Goal: Communication & Community: Connect with others

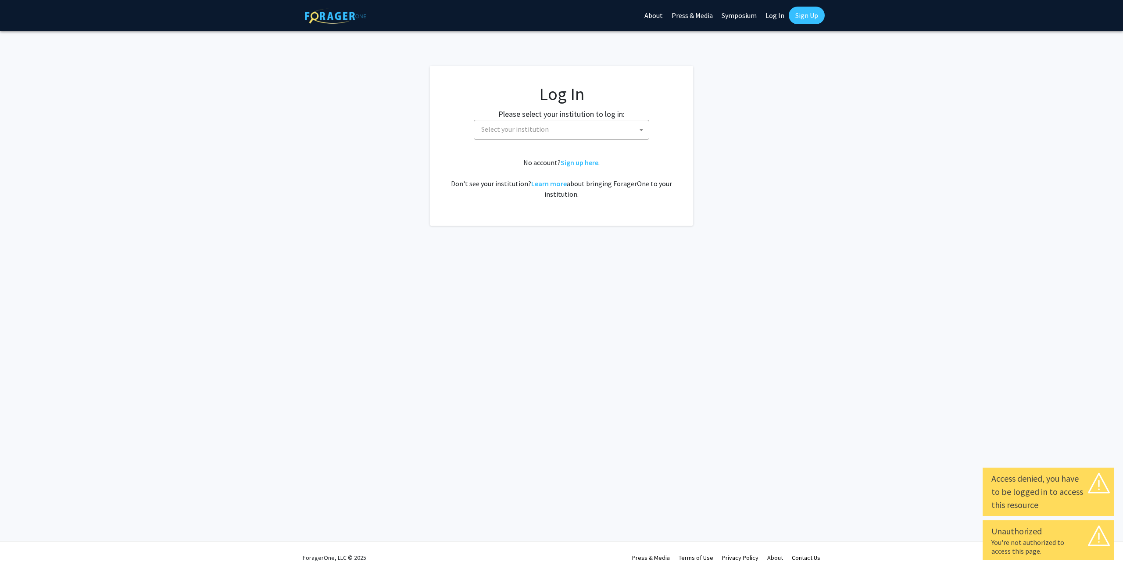
select select
click at [531, 135] on span "Select your institution" at bounding box center [563, 129] width 171 height 18
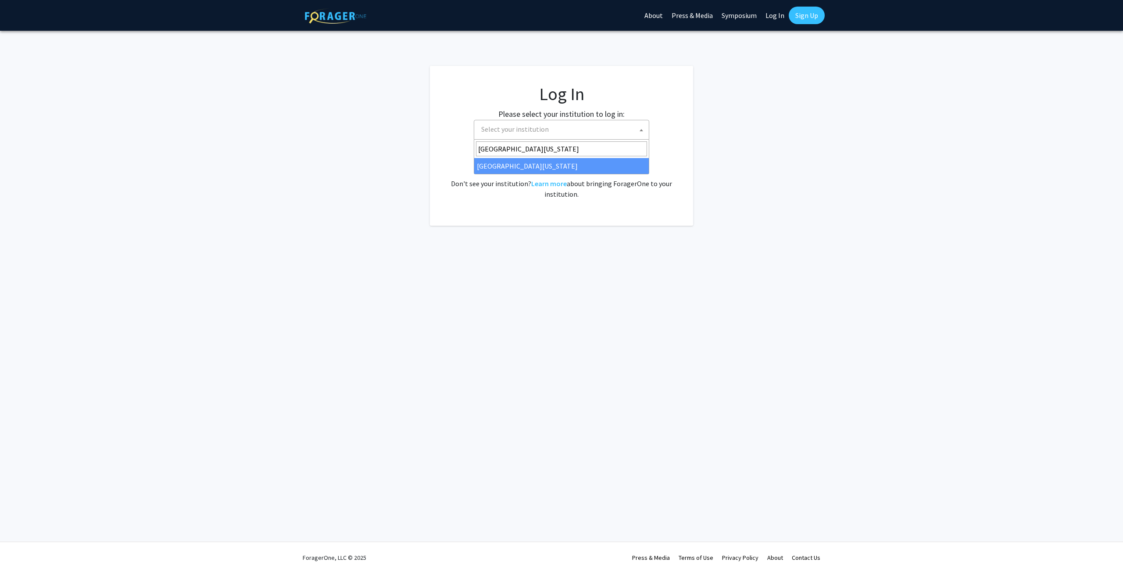
type input "university of missouri"
select select "33"
click at [803, 15] on link "Sign Up" at bounding box center [807, 16] width 36 height 18
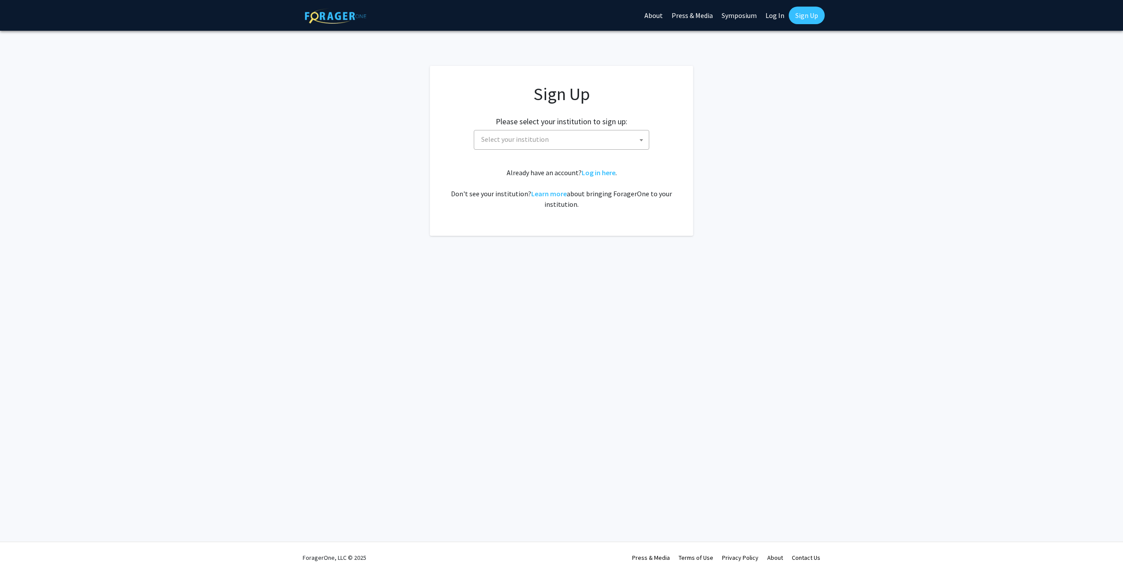
click at [595, 129] on div "Please select your institution to sign up: Baylor University Brandeis Universit…" at bounding box center [561, 129] width 241 height 42
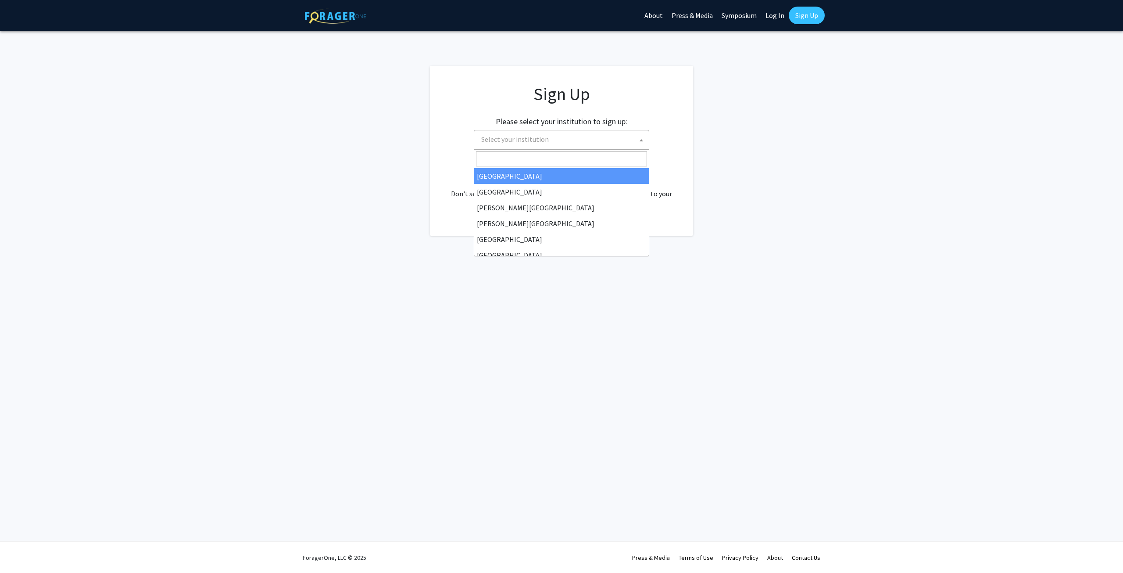
click at [595, 134] on span "Select your institution" at bounding box center [563, 139] width 171 height 18
type input "university of missouri"
select select "33"
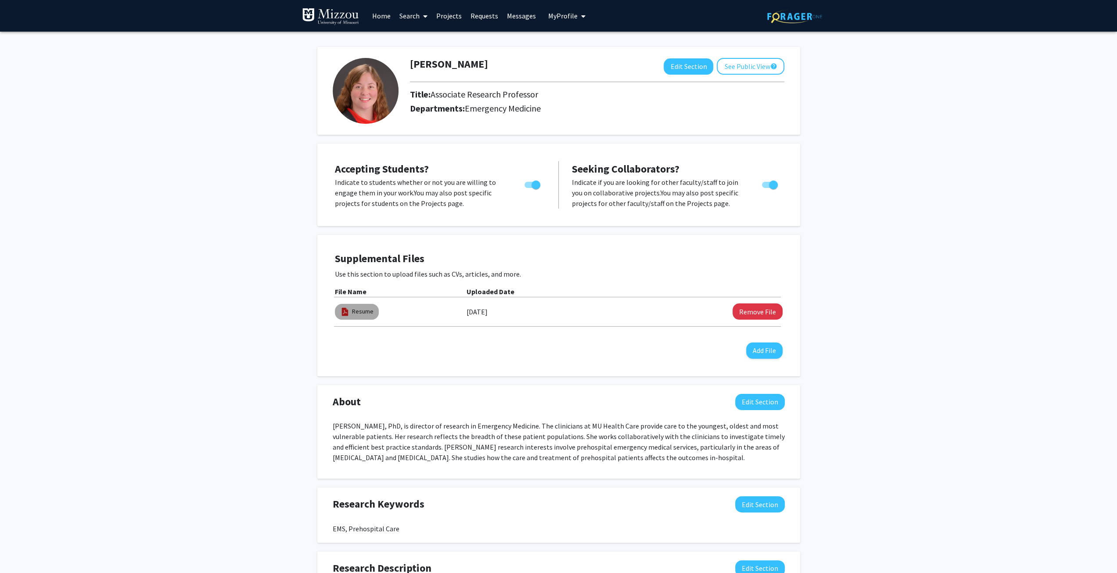
click at [359, 316] on mat-chip "Resume" at bounding box center [357, 312] width 44 height 16
click at [358, 312] on link "Resume" at bounding box center [362, 311] width 21 height 9
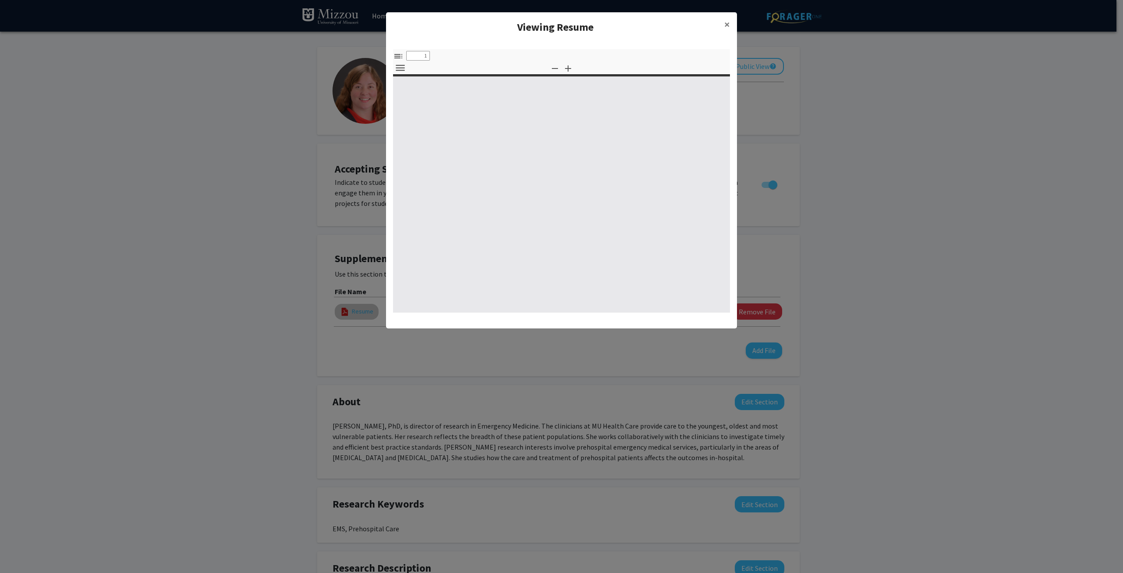
select select "custom"
type input "0"
select select "custom"
type input "1"
select select "auto"
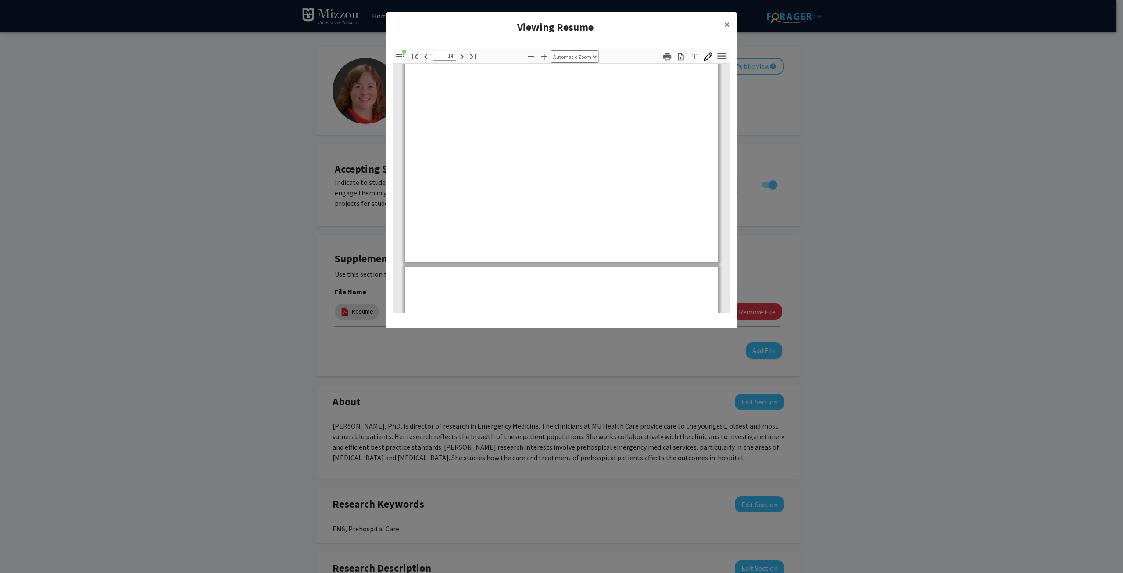
type input "15"
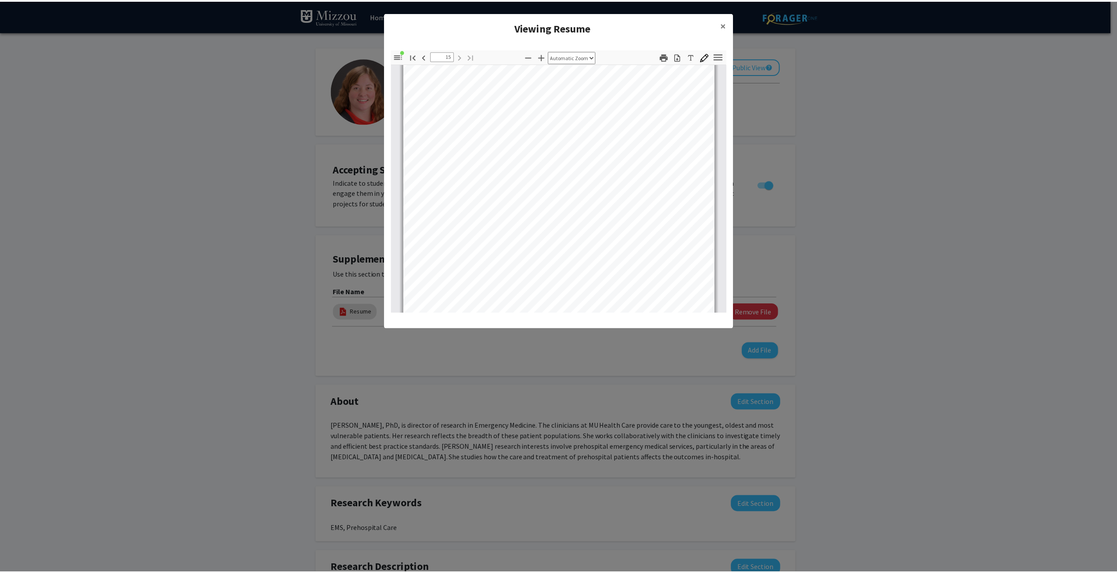
scroll to position [5895, 0]
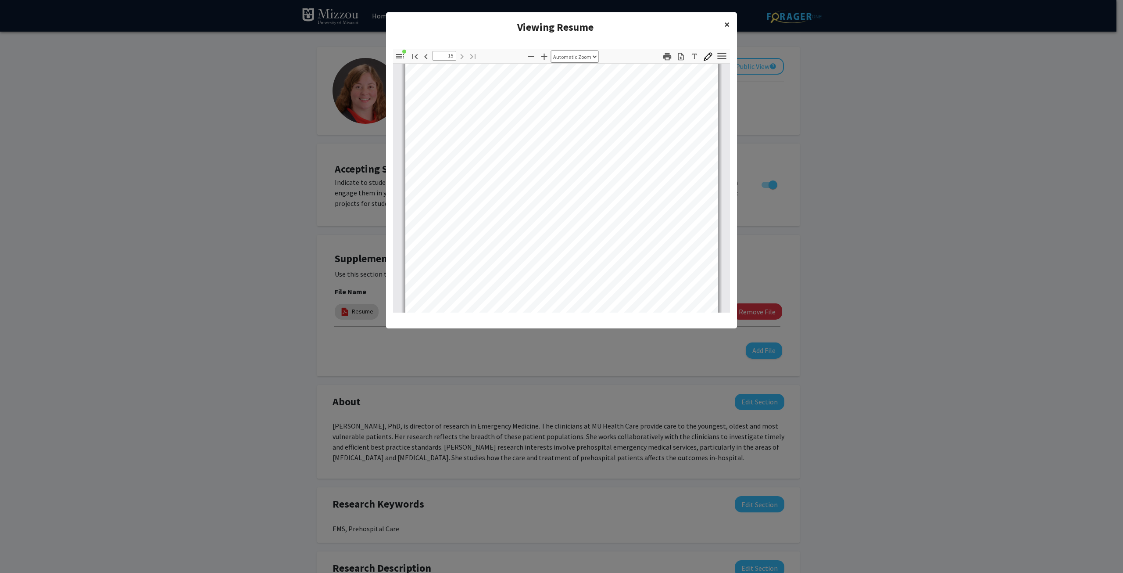
click at [726, 24] on span "×" at bounding box center [727, 25] width 6 height 14
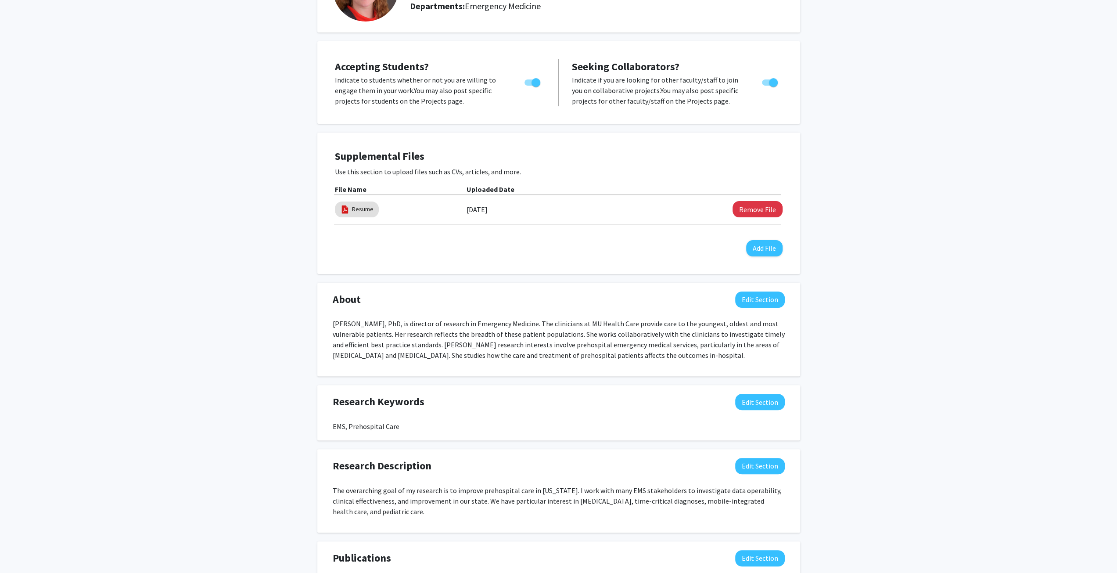
scroll to position [0, 0]
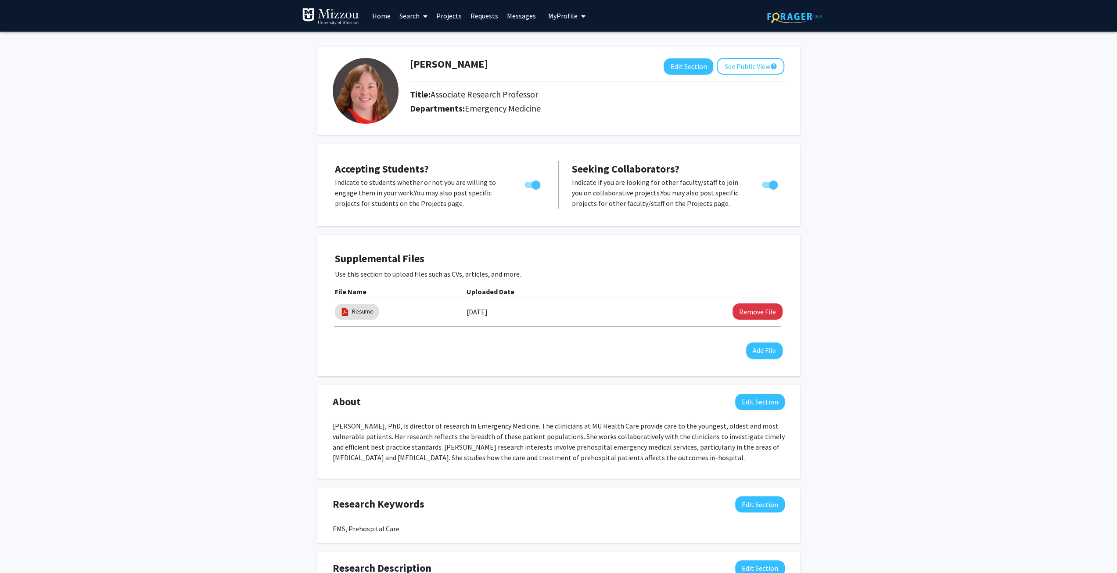
click at [459, 17] on link "Projects" at bounding box center [449, 15] width 34 height 31
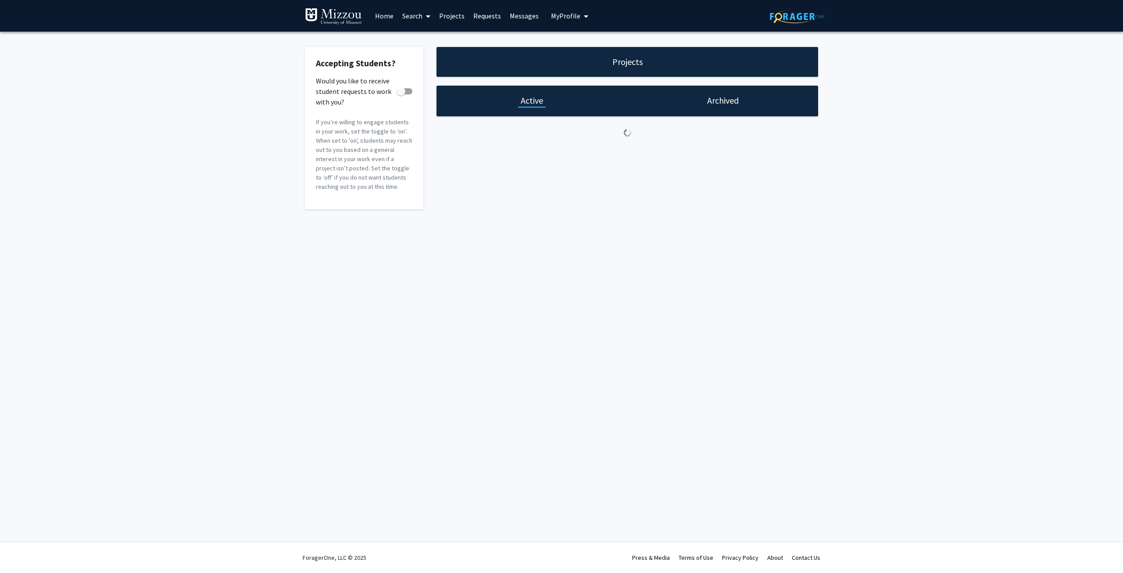
checkbox input "true"
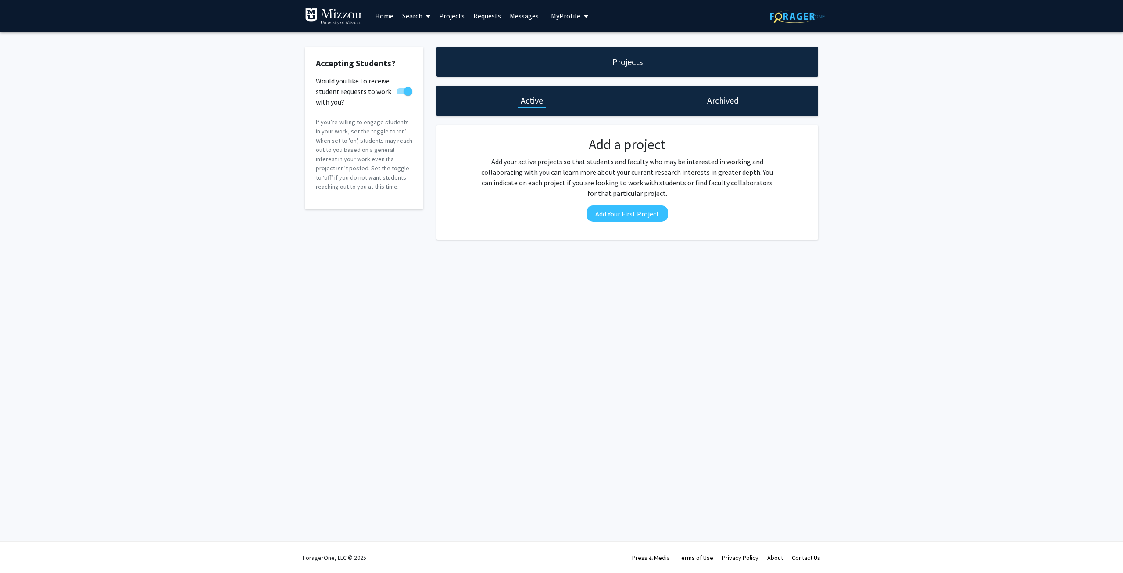
click at [487, 13] on link "Requests" at bounding box center [487, 15] width 36 height 31
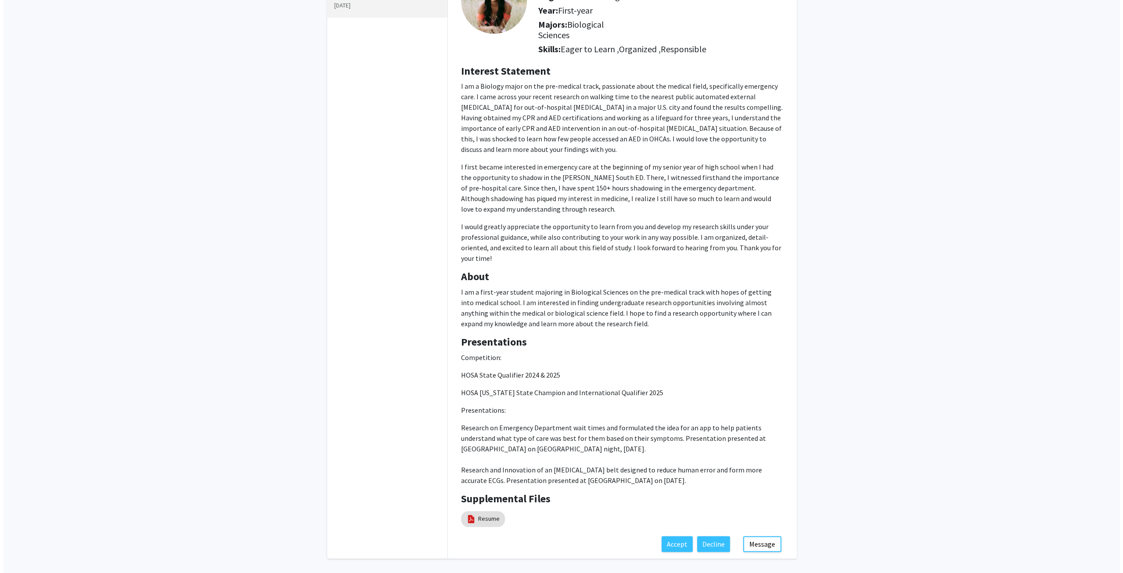
scroll to position [119, 0]
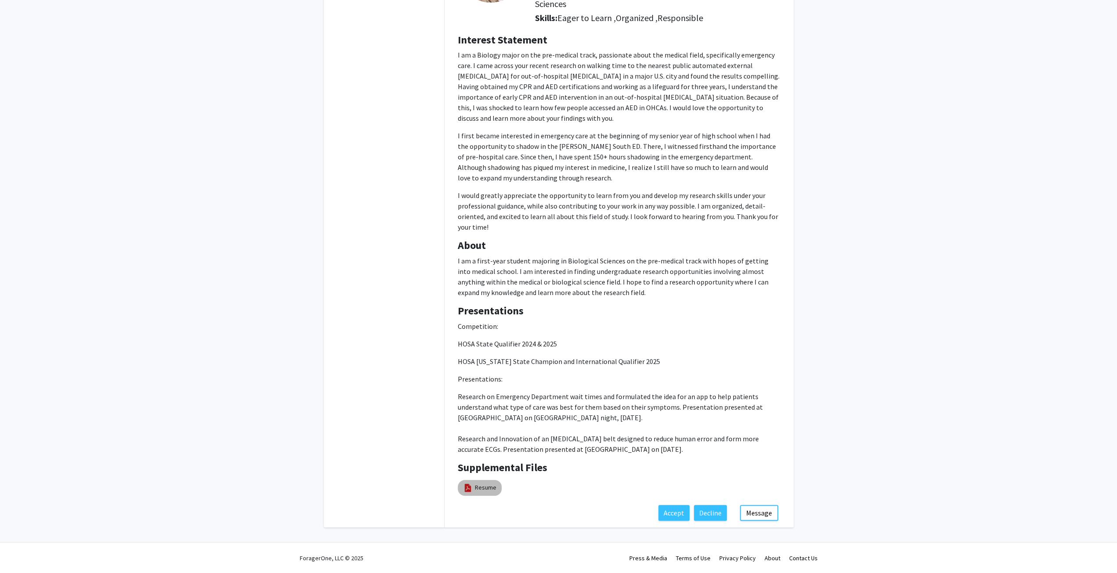
click at [471, 480] on mat-chip "Resume" at bounding box center [480, 488] width 44 height 16
click at [483, 484] on link "Resume" at bounding box center [485, 487] width 21 height 9
select select "custom"
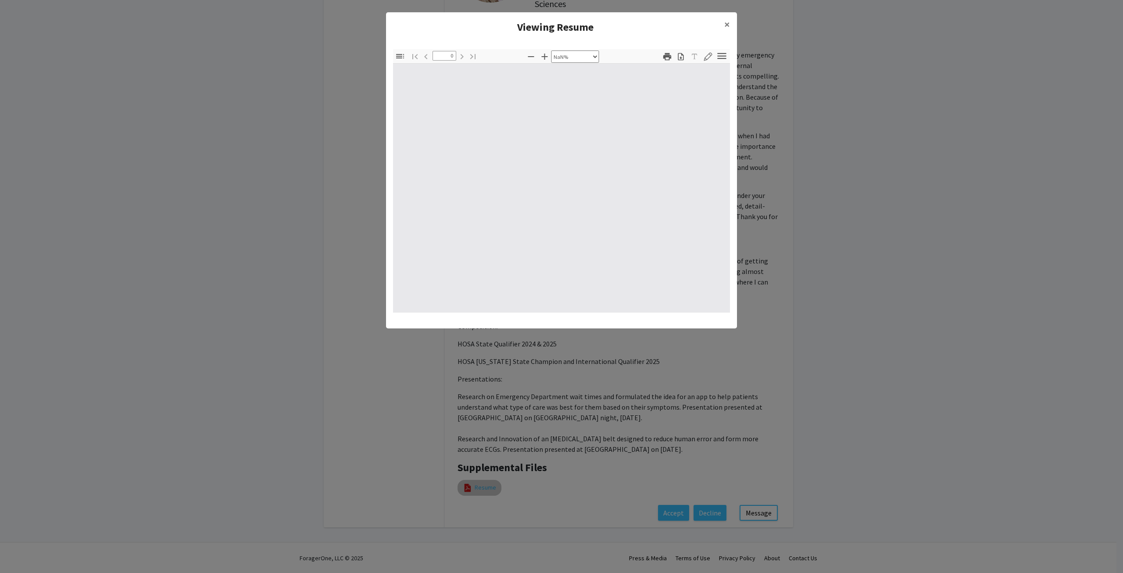
type input "1"
select select "auto"
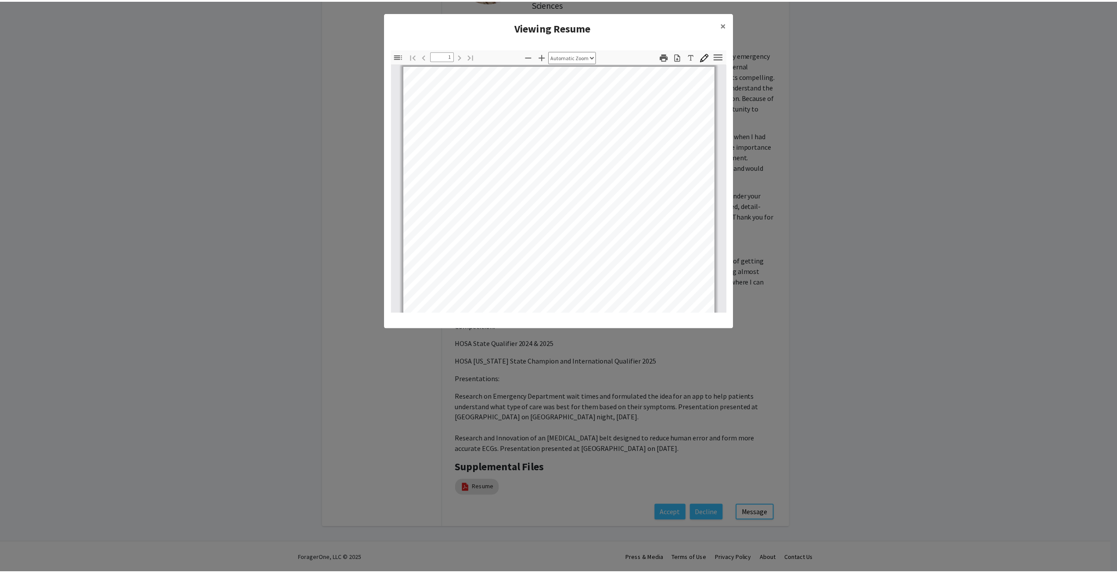
scroll to position [0, 0]
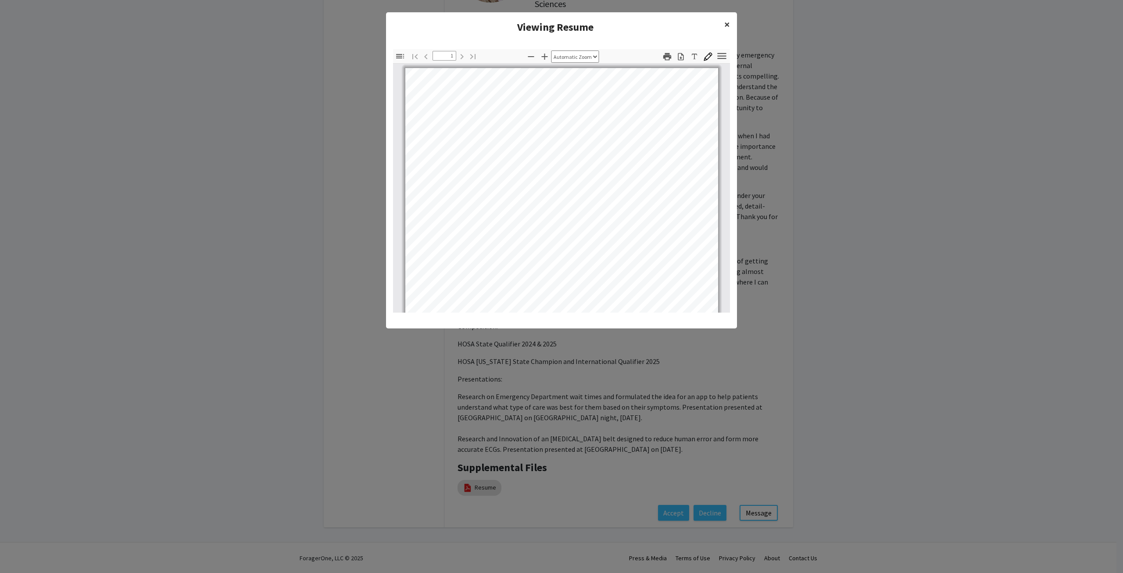
click at [731, 24] on button "×" at bounding box center [727, 24] width 20 height 25
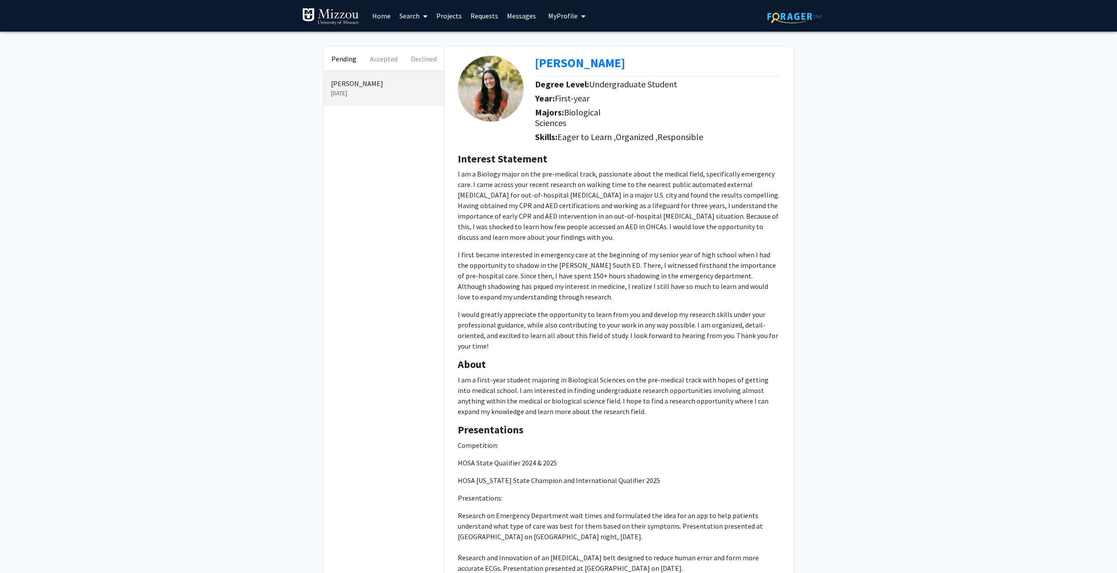
scroll to position [119, 0]
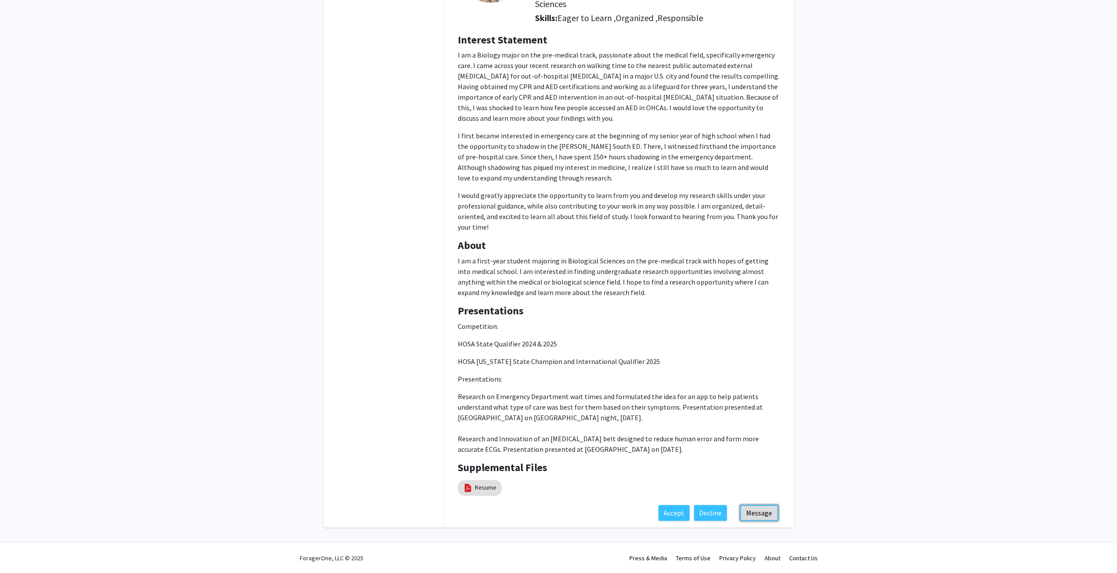
click at [749, 510] on button "Message" at bounding box center [759, 513] width 38 height 16
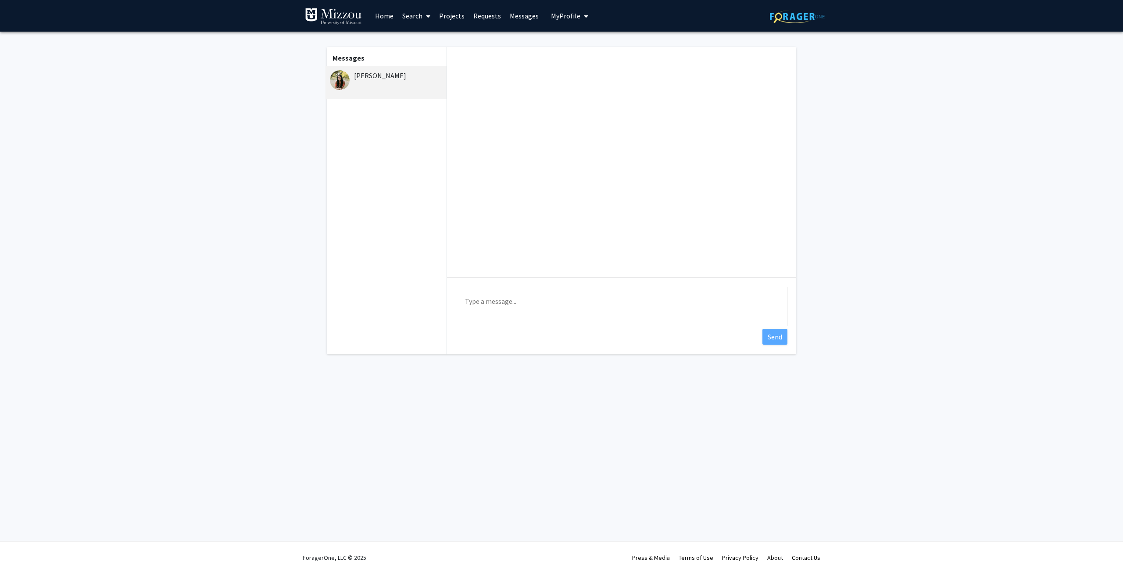
click at [528, 311] on textarea "Type a message" at bounding box center [622, 306] width 332 height 39
click at [721, 311] on textarea "Hello [PERSON_NAME]! Thanks for making the connection on the ForagerOne platfor…" at bounding box center [622, 306] width 332 height 39
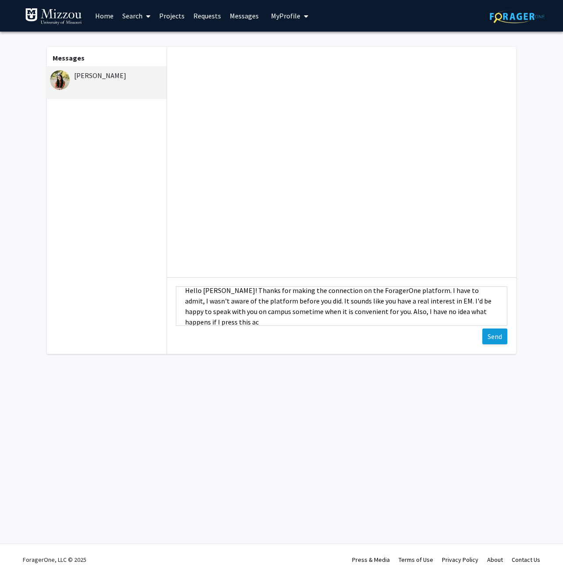
scroll to position [11, 0]
type textarea "Hello [PERSON_NAME]! Thanks for making the connection on the ForagerOne platfor…"
click at [503, 339] on button "Send" at bounding box center [495, 337] width 25 height 16
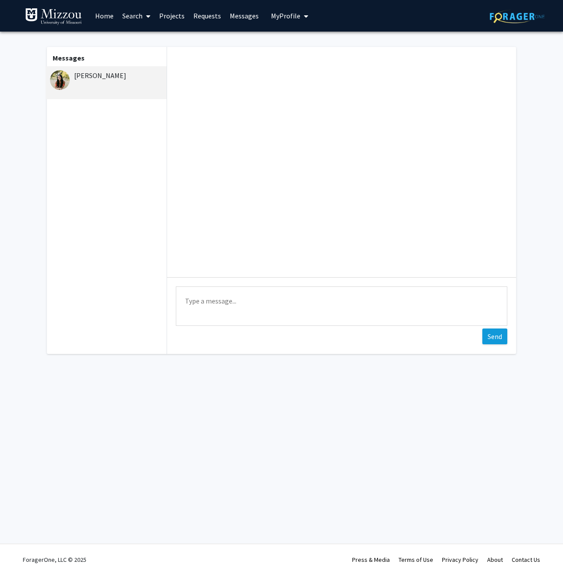
scroll to position [0, 0]
